Goal: Task Accomplishment & Management: Use online tool/utility

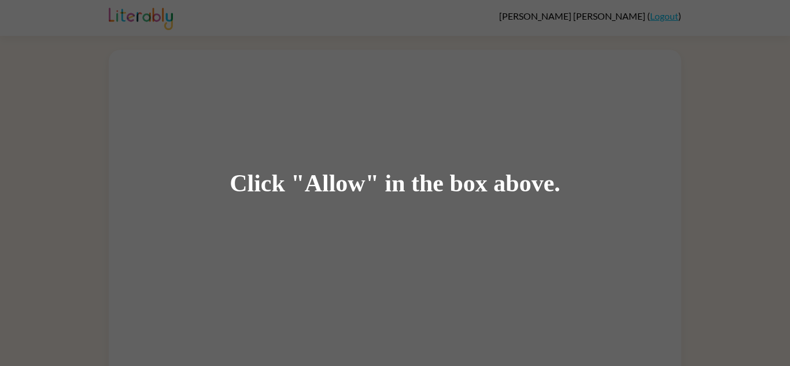
click at [391, 186] on div "Click "Allow" in the box above." at bounding box center [395, 183] width 331 height 26
click at [749, 227] on div "Click "Allow" in the box above." at bounding box center [395, 183] width 790 height 366
click at [387, 268] on div "Click "Allow" in the box above." at bounding box center [395, 183] width 790 height 366
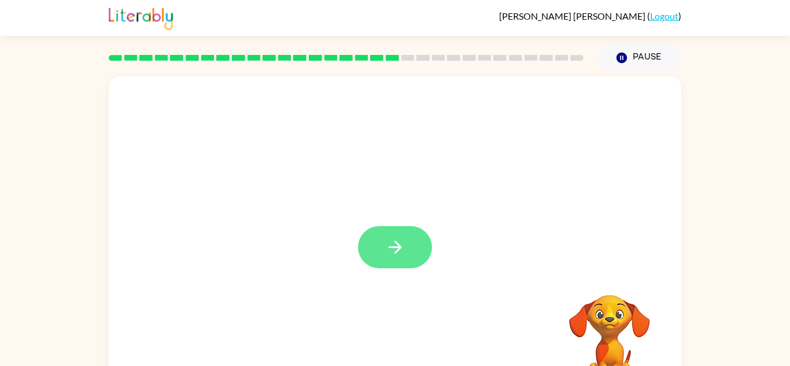
click at [400, 247] on icon "button" at bounding box center [394, 247] width 13 height 13
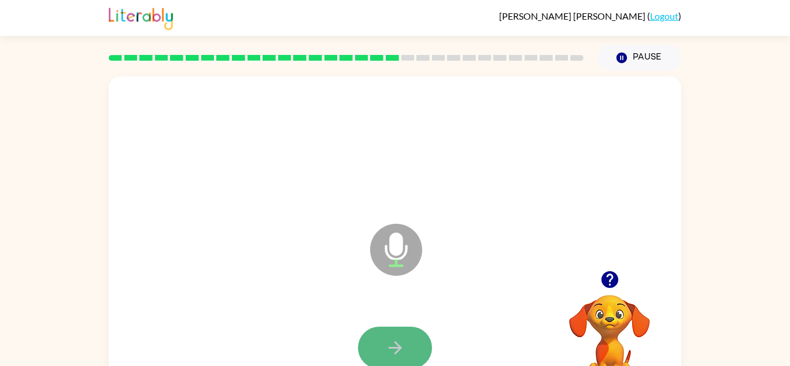
click at [424, 341] on button "button" at bounding box center [395, 348] width 74 height 42
click at [405, 334] on button "button" at bounding box center [395, 348] width 74 height 42
click at [401, 338] on icon "button" at bounding box center [395, 348] width 20 height 20
click at [409, 343] on button "button" at bounding box center [395, 348] width 74 height 42
click at [410, 342] on button "button" at bounding box center [395, 348] width 74 height 42
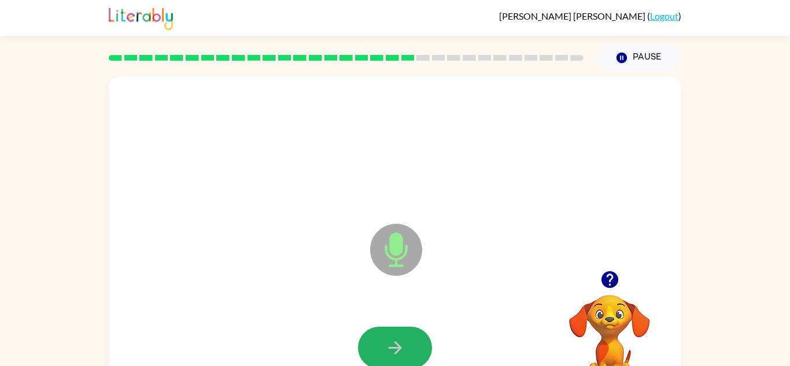
click at [410, 342] on button "button" at bounding box center [395, 348] width 74 height 42
click at [400, 340] on icon "button" at bounding box center [395, 348] width 20 height 20
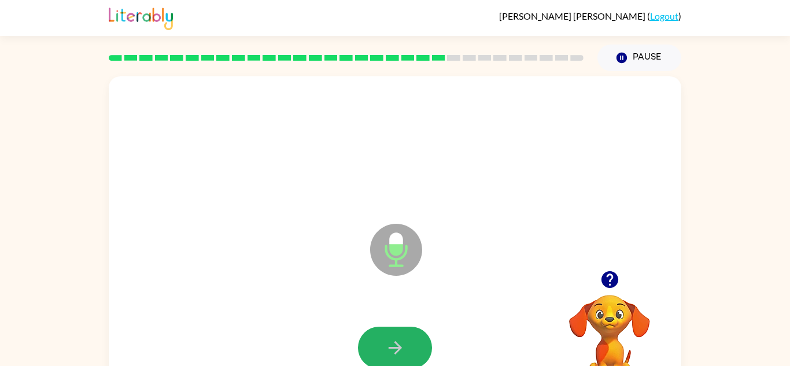
click at [403, 338] on icon "button" at bounding box center [395, 348] width 20 height 20
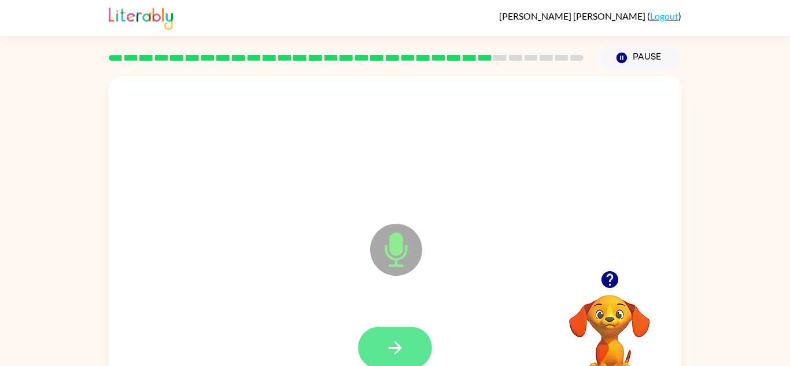
click at [411, 343] on button "button" at bounding box center [395, 348] width 74 height 42
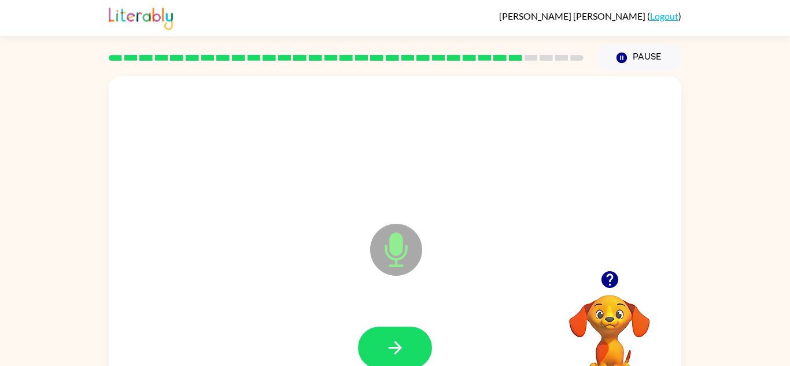
click at [411, 343] on button "button" at bounding box center [395, 348] width 74 height 42
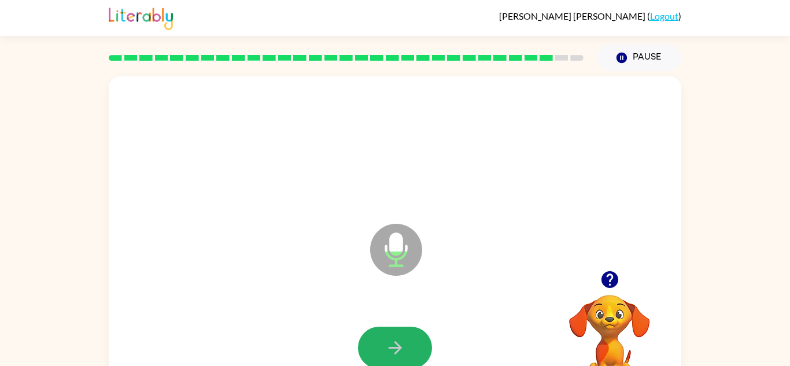
click at [411, 343] on button "button" at bounding box center [395, 348] width 74 height 42
